Goal: Task Accomplishment & Management: Manage account settings

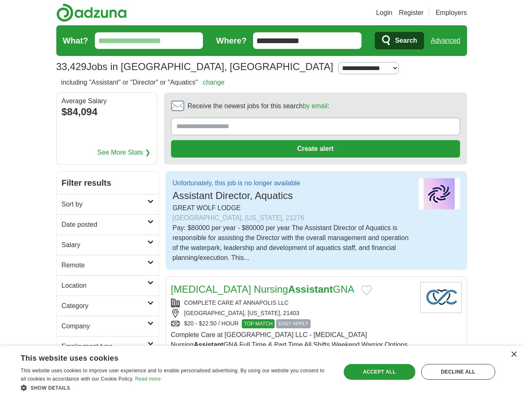
click at [392, 13] on link "Login" at bounding box center [384, 13] width 16 height 10
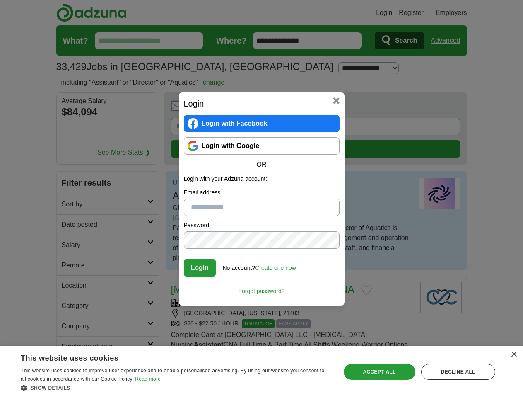
click at [461, 13] on div "Login Login with Facebook Login with Google OR Login with your Adzuna account: …" at bounding box center [261, 199] width 523 height 398
click at [448, 41] on div "Login Login with Facebook Login with Google OR Login with your Adzuna account: …" at bounding box center [261, 199] width 523 height 398
click at [100, 113] on div "Login Login with Facebook Login with Google OR Login with your Adzuna account: …" at bounding box center [261, 199] width 523 height 398
click at [292, 108] on h2 "Login" at bounding box center [262, 103] width 156 height 12
click at [484, 108] on div "Login Login with Facebook Login with Google OR Login with your Adzuna account: …" at bounding box center [261, 199] width 523 height 398
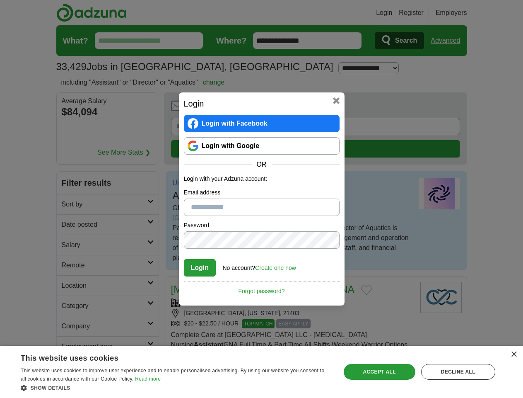
click at [70, 164] on div "Login Login with Facebook Login with Google OR Login with your Adzuna account: …" at bounding box center [261, 199] width 523 height 398
click at [70, 184] on div "Login Login with Facebook Login with Google OR Login with your Adzuna account: …" at bounding box center [261, 199] width 523 height 398
click at [70, 205] on div "Login Login with Facebook Login with Google OR Login with your Adzuna account: …" at bounding box center [261, 199] width 523 height 398
click at [70, 225] on div "Login Login with Facebook Login with Google OR Login with your Adzuna account: …" at bounding box center [261, 199] width 523 height 398
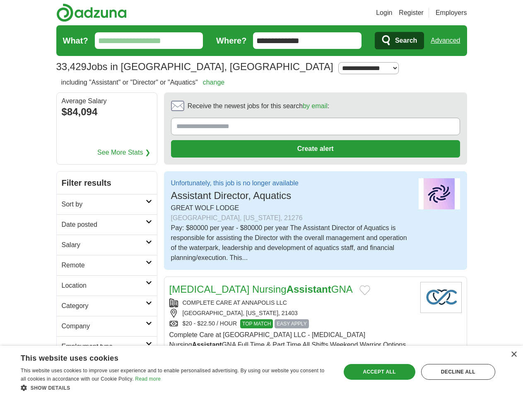
click at [392, 13] on link "Login" at bounding box center [384, 13] width 16 height 10
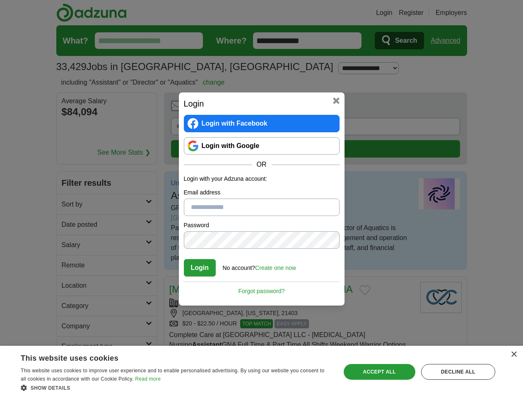
click at [461, 13] on div "Login Login with Facebook Login with Google OR Login with your Adzuna account: …" at bounding box center [261, 199] width 523 height 398
click at [448, 41] on div "Login Login with Facebook Login with Google OR Login with your Adzuna account: …" at bounding box center [261, 199] width 523 height 398
click at [100, 113] on div "Login Login with Facebook Login with Google OR Login with your Adzuna account: …" at bounding box center [261, 199] width 523 height 398
click at [292, 108] on h2 "Login" at bounding box center [262, 103] width 156 height 12
click at [484, 108] on div "Login Login with Facebook Login with Google OR Login with your Adzuna account: …" at bounding box center [261, 199] width 523 height 398
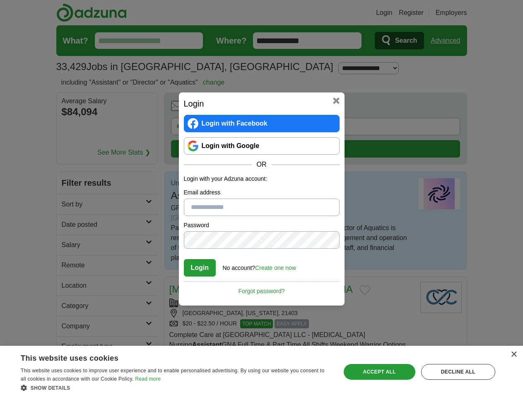
click at [70, 164] on div "Login Login with Facebook Login with Google OR Login with your Adzuna account: …" at bounding box center [261, 199] width 523 height 398
click at [70, 184] on div "Login Login with Facebook Login with Google OR Login with your Adzuna account: …" at bounding box center [261, 199] width 523 height 398
click at [70, 205] on div "Login Login with Facebook Login with Google OR Login with your Adzuna account: …" at bounding box center [261, 199] width 523 height 398
click at [70, 225] on div "Login Login with Facebook Login with Google OR Login with your Adzuna account: …" at bounding box center [261, 199] width 523 height 398
